Goal: Entertainment & Leisure: Consume media (video, audio)

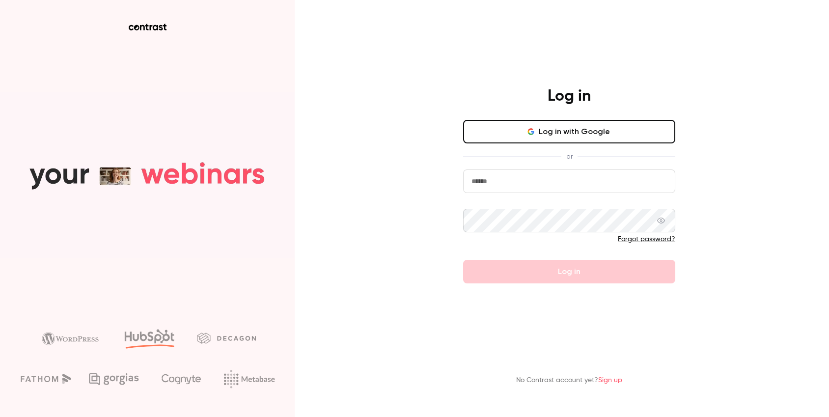
click at [532, 138] on button "Log in with Google" at bounding box center [569, 132] width 212 height 24
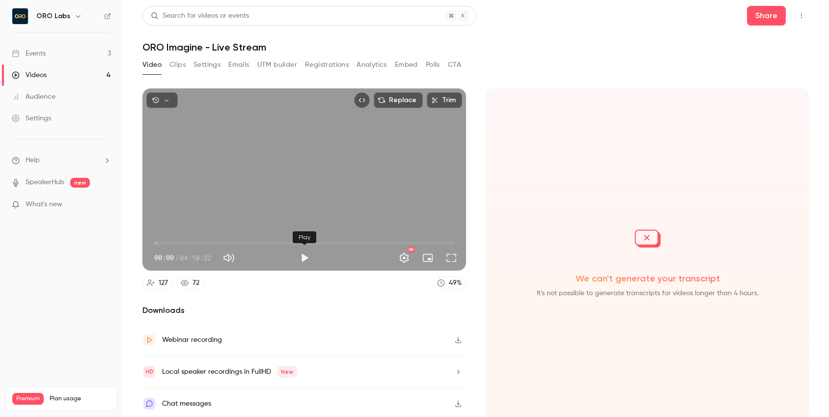
click at [305, 257] on button "Play" at bounding box center [305, 258] width 20 height 20
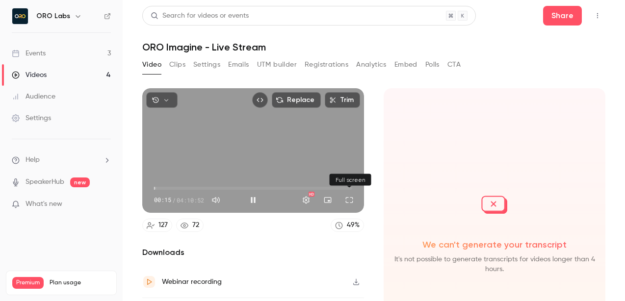
click at [349, 201] on button "Full screen" at bounding box center [350, 200] width 20 height 20
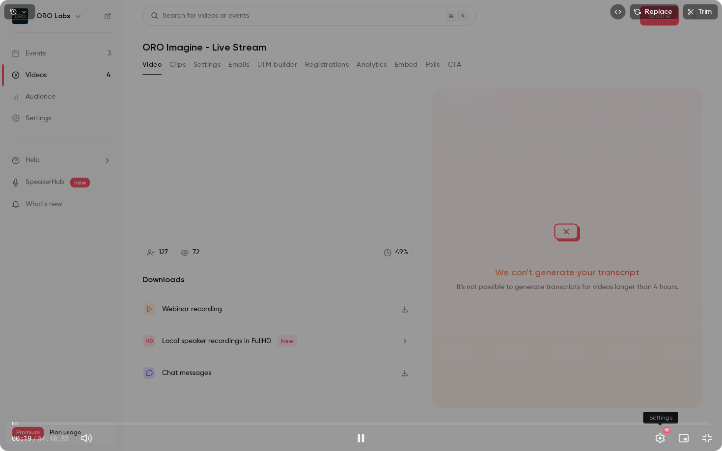
click at [664, 416] on button "Settings" at bounding box center [660, 439] width 20 height 20
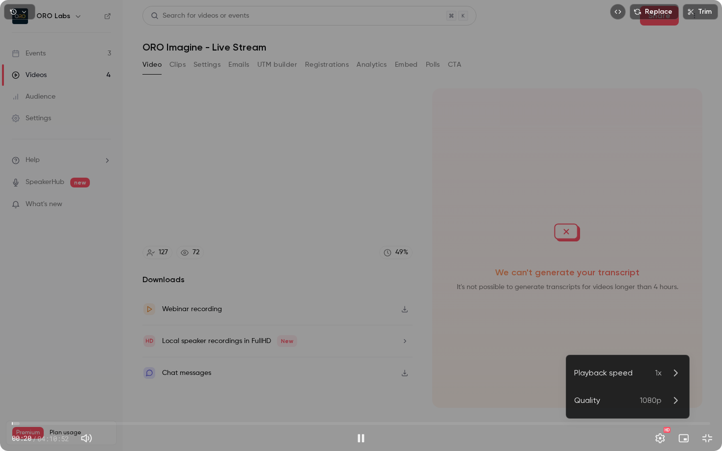
click at [676, 370] on icon at bounding box center [675, 373] width 12 height 12
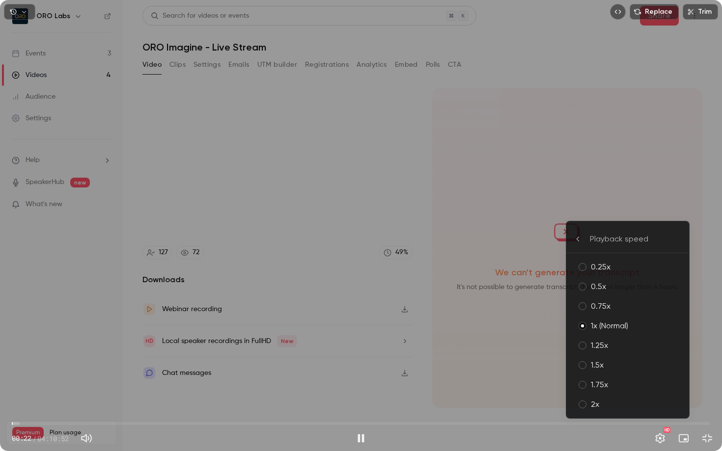
click at [617, 383] on div "1.75x" at bounding box center [635, 385] width 90 height 12
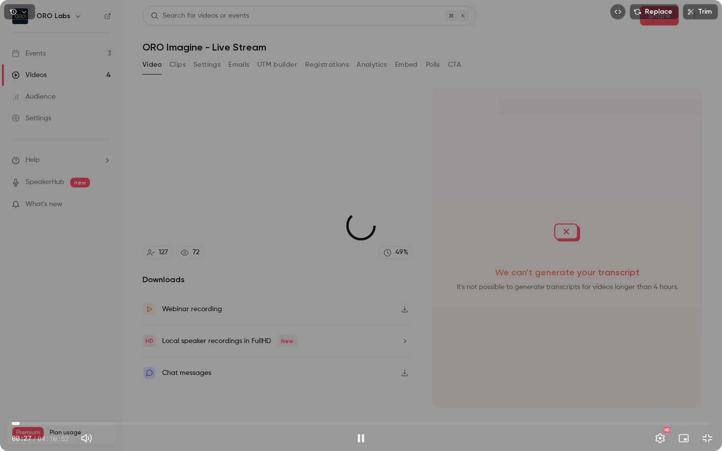
click at [20, 416] on span "02:49" at bounding box center [361, 424] width 698 height 16
click at [659, 416] on button "Settings" at bounding box center [660, 439] width 20 height 20
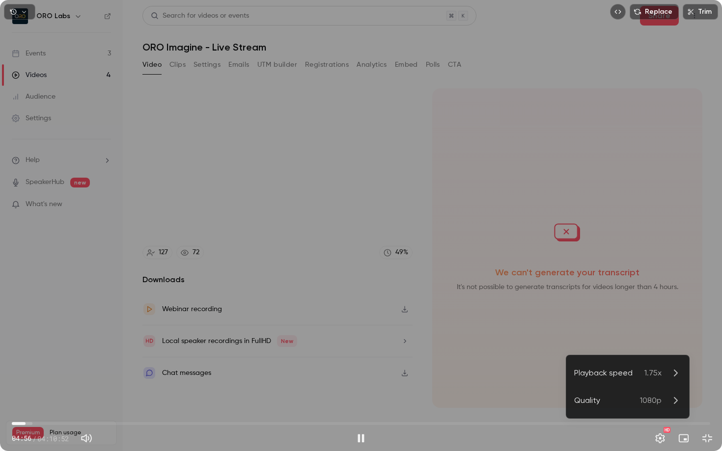
click at [683, 374] on li "Playback speed 1.75x" at bounding box center [627, 372] width 123 height 27
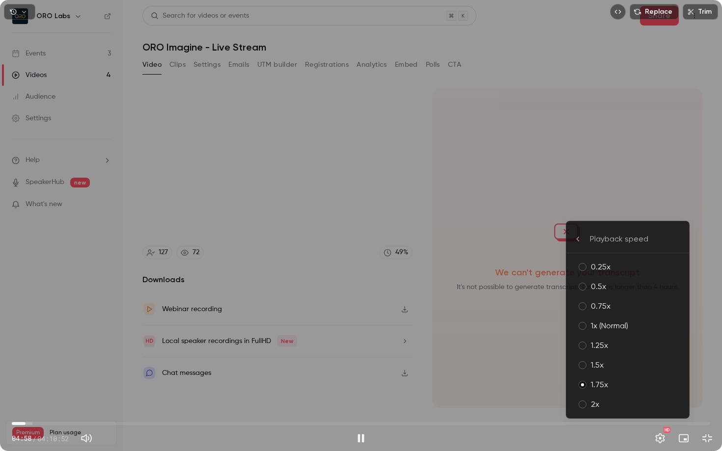
click at [597, 404] on div "2x" at bounding box center [635, 405] width 90 height 12
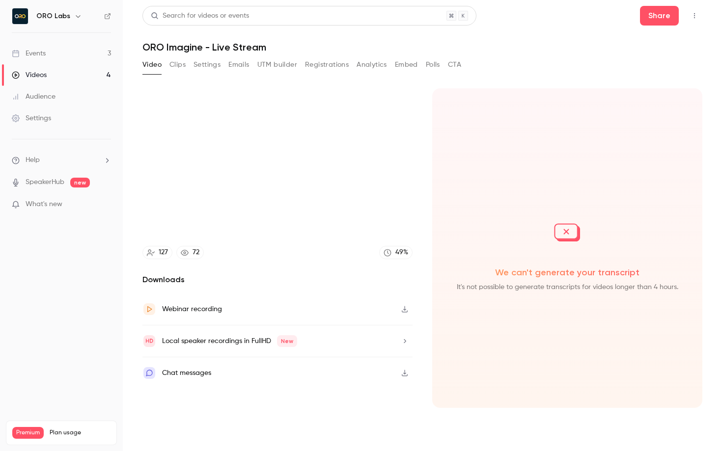
type input "*****"
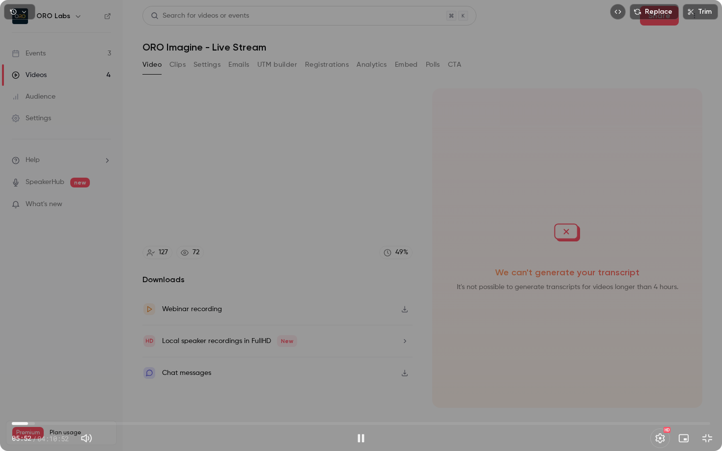
click at [37, 416] on span "05:52" at bounding box center [361, 424] width 698 height 16
click at [659, 416] on button "Settings" at bounding box center [660, 439] width 20 height 20
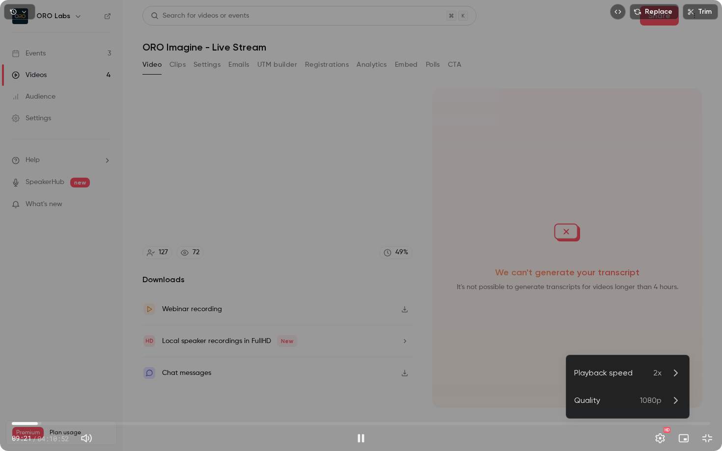
click at [659, 370] on span "2x" at bounding box center [657, 373] width 8 height 12
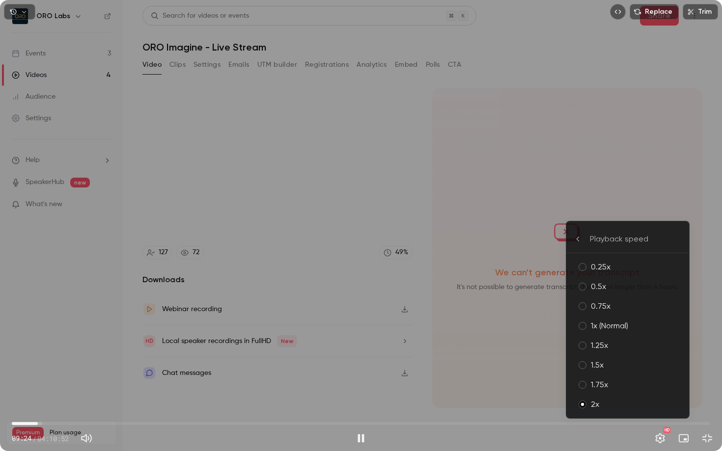
click at [596, 366] on div "1.5x" at bounding box center [635, 365] width 90 height 12
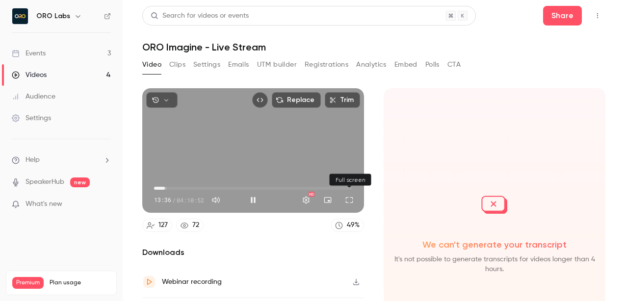
click at [348, 203] on button "Full screen" at bounding box center [350, 200] width 20 height 20
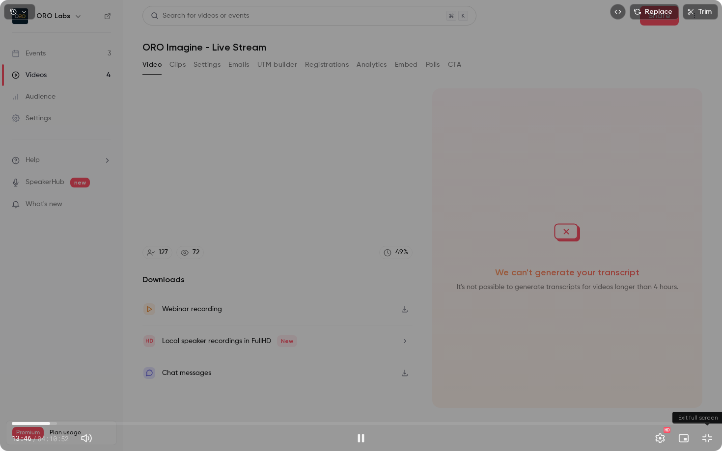
click at [709, 416] on button "Exit full screen" at bounding box center [707, 439] width 20 height 20
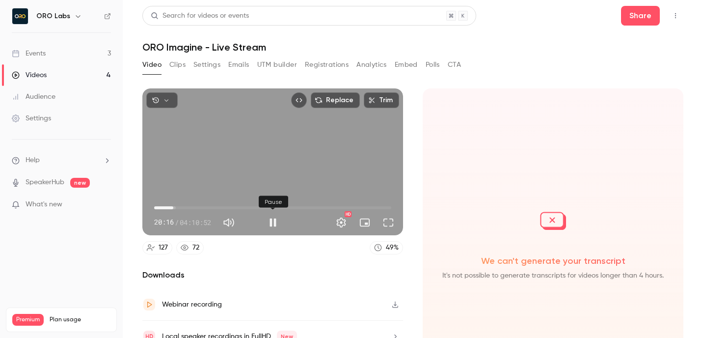
click at [268, 222] on button "Pause" at bounding box center [273, 223] width 20 height 20
type input "******"
